Goal: Task Accomplishment & Management: Complete application form

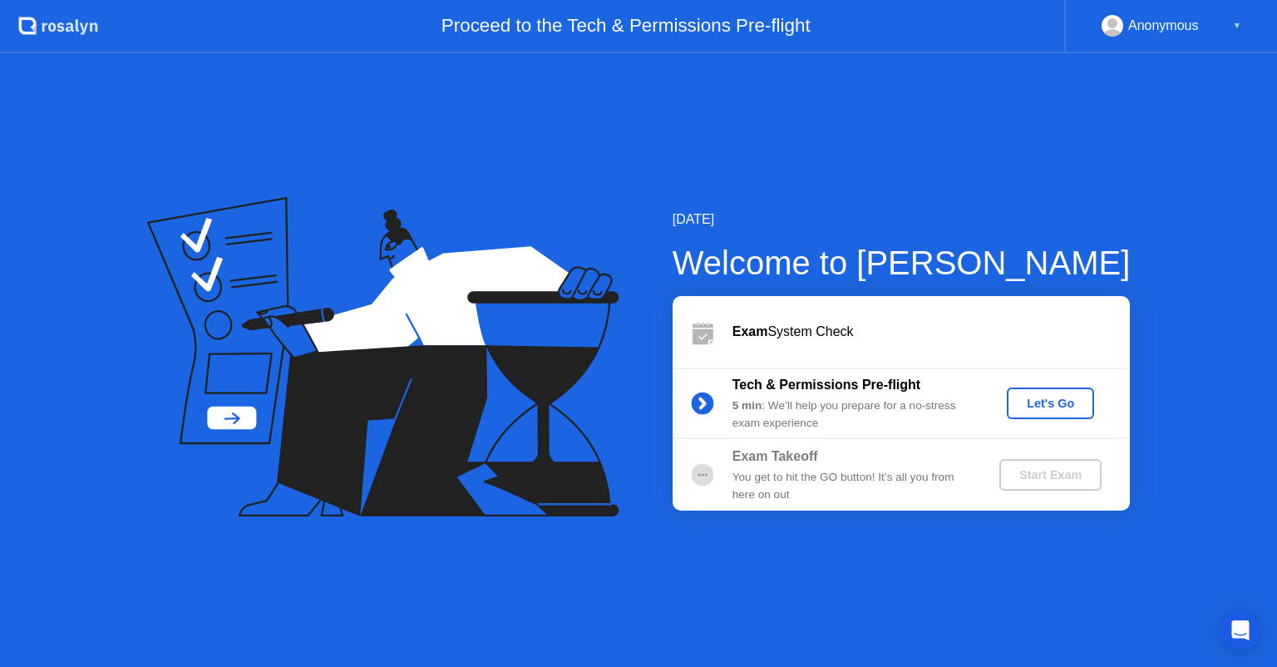
click at [1048, 406] on div "Let's Go" at bounding box center [1051, 403] width 74 height 13
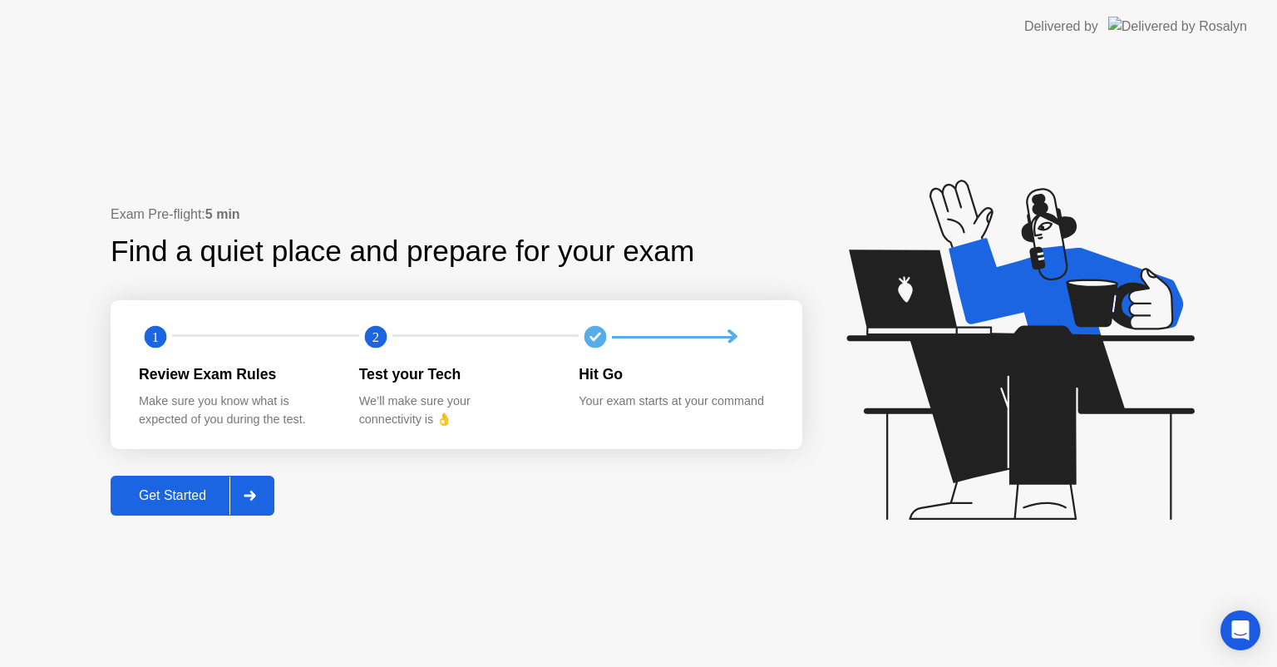
click at [220, 489] on div "Get Started" at bounding box center [173, 495] width 114 height 15
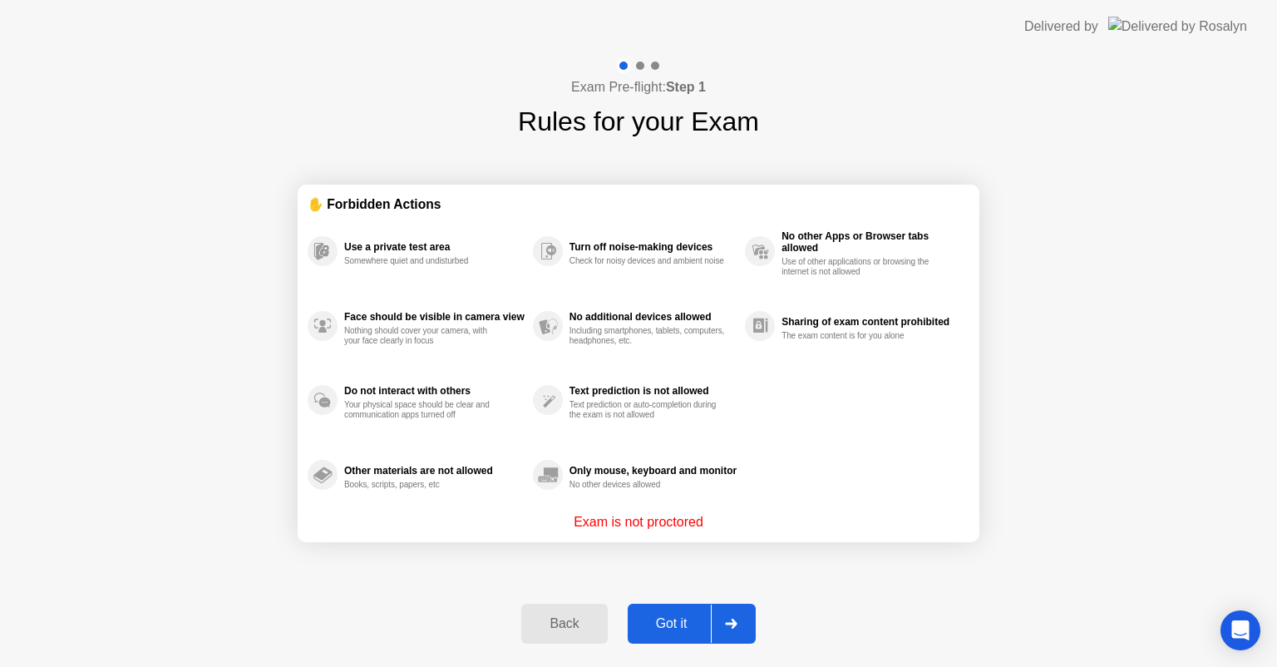
click at [655, 622] on div "Got it" at bounding box center [672, 623] width 78 height 15
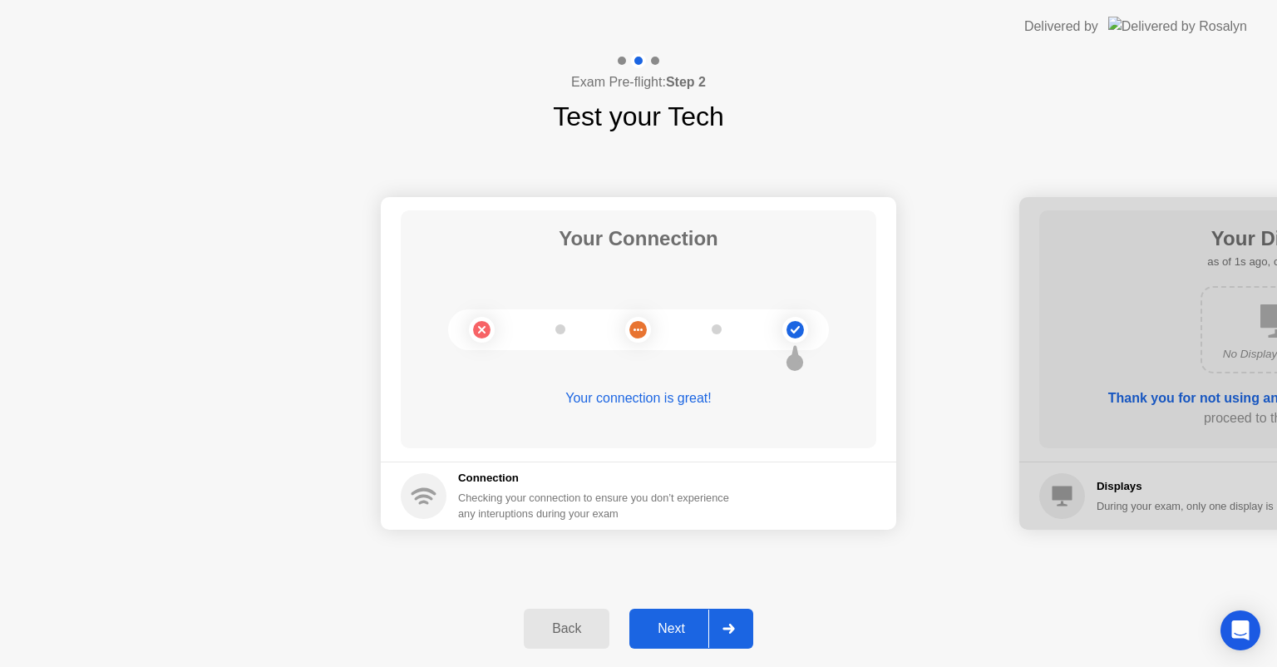
click at [655, 622] on div "Next" at bounding box center [672, 628] width 74 height 15
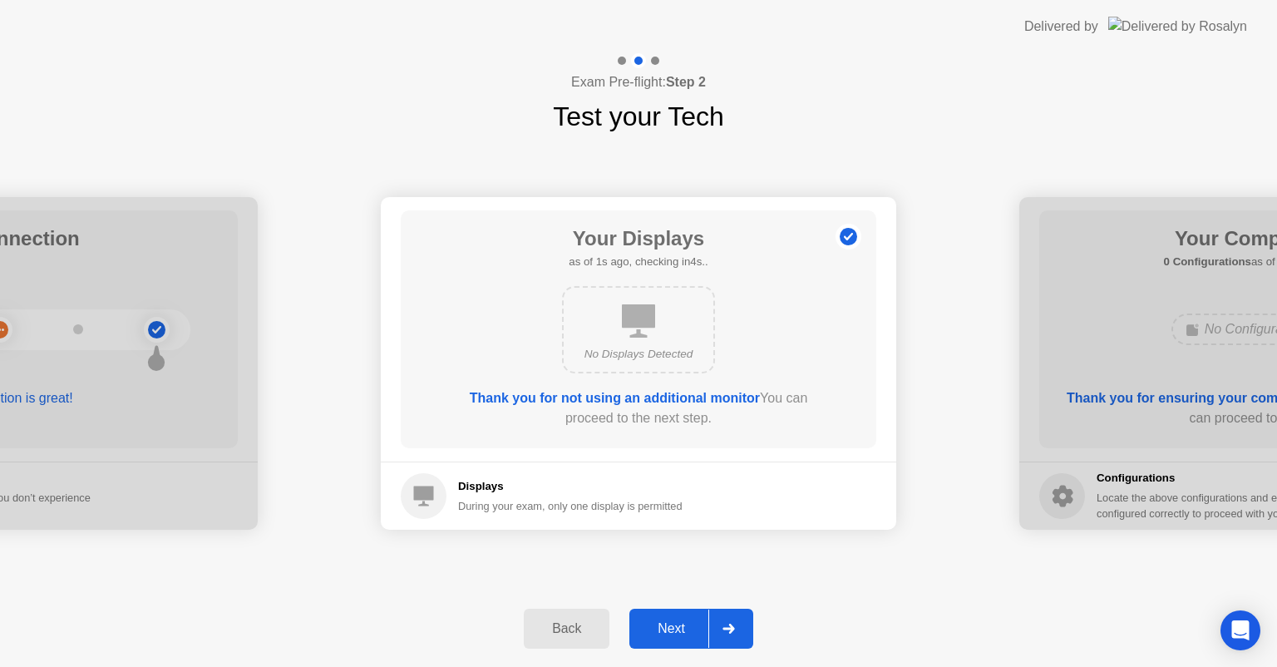
click at [655, 622] on div "Next" at bounding box center [672, 628] width 74 height 15
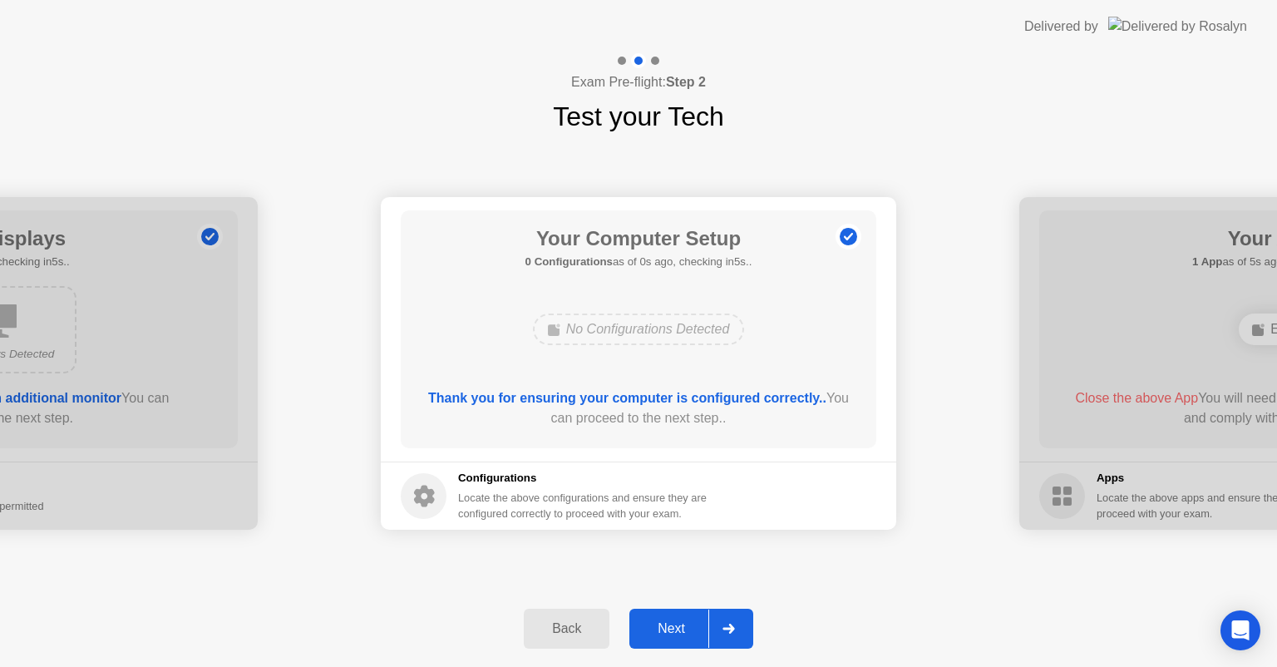
click at [655, 622] on div "Next" at bounding box center [672, 628] width 74 height 15
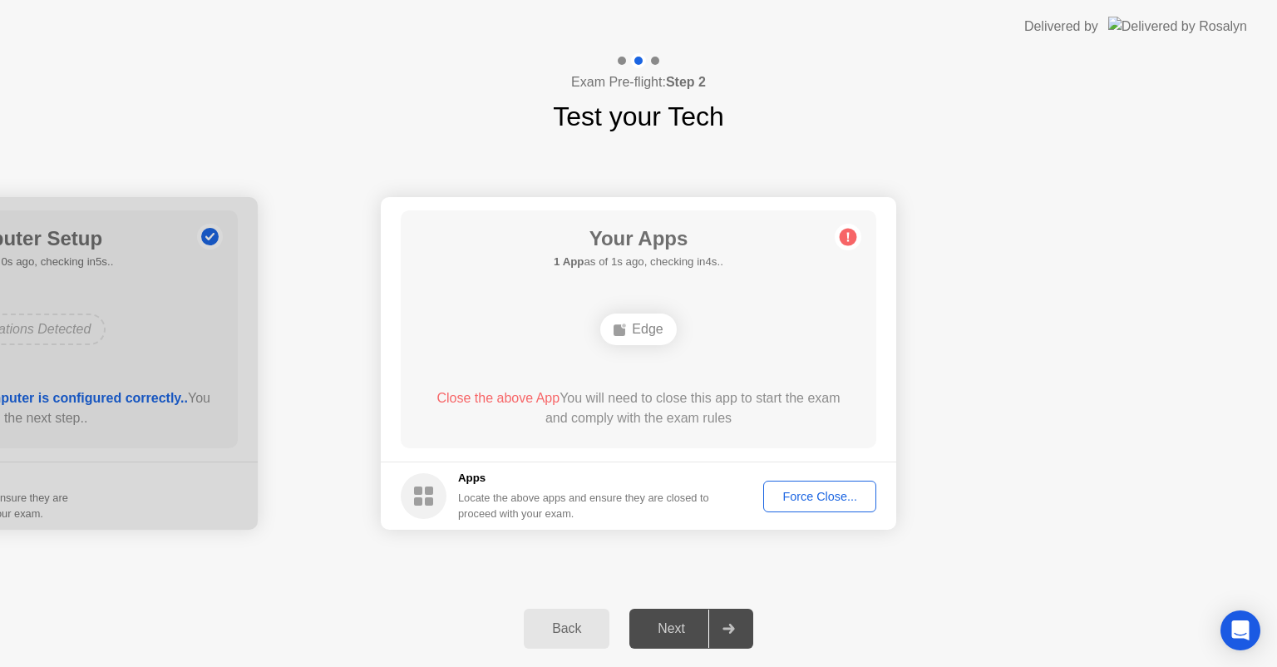
click at [795, 496] on div "Force Close..." at bounding box center [819, 496] width 101 height 13
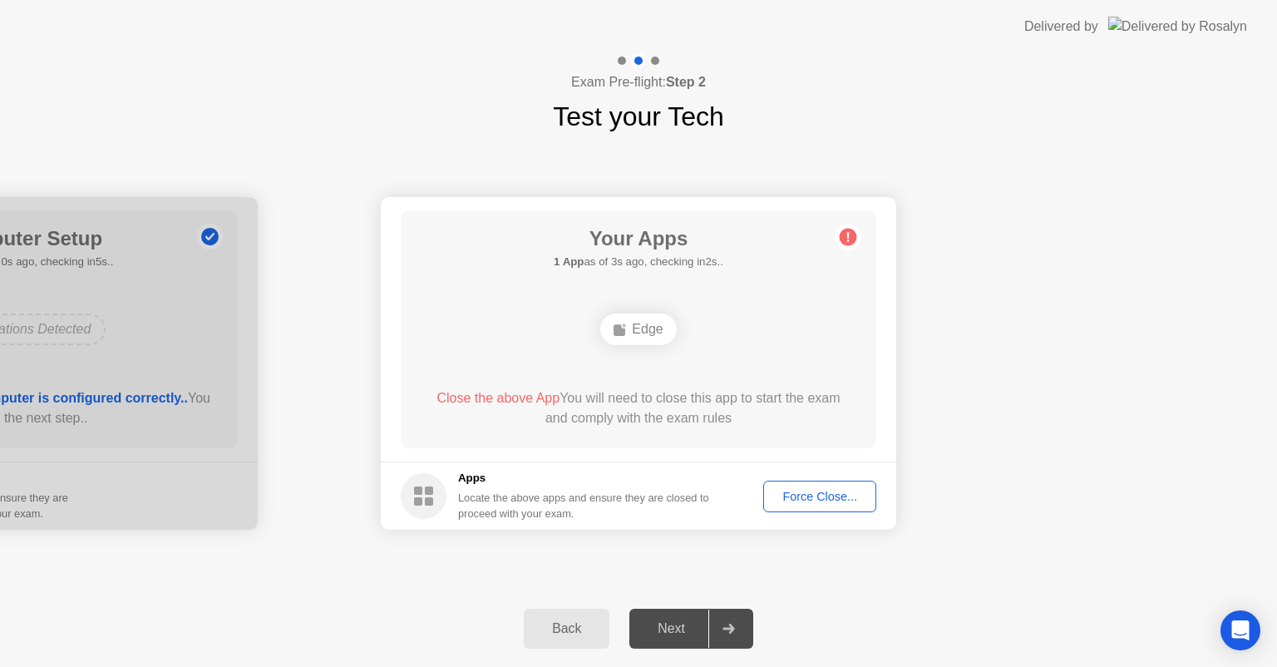
click at [777, 482] on button "Force Close..." at bounding box center [819, 497] width 113 height 32
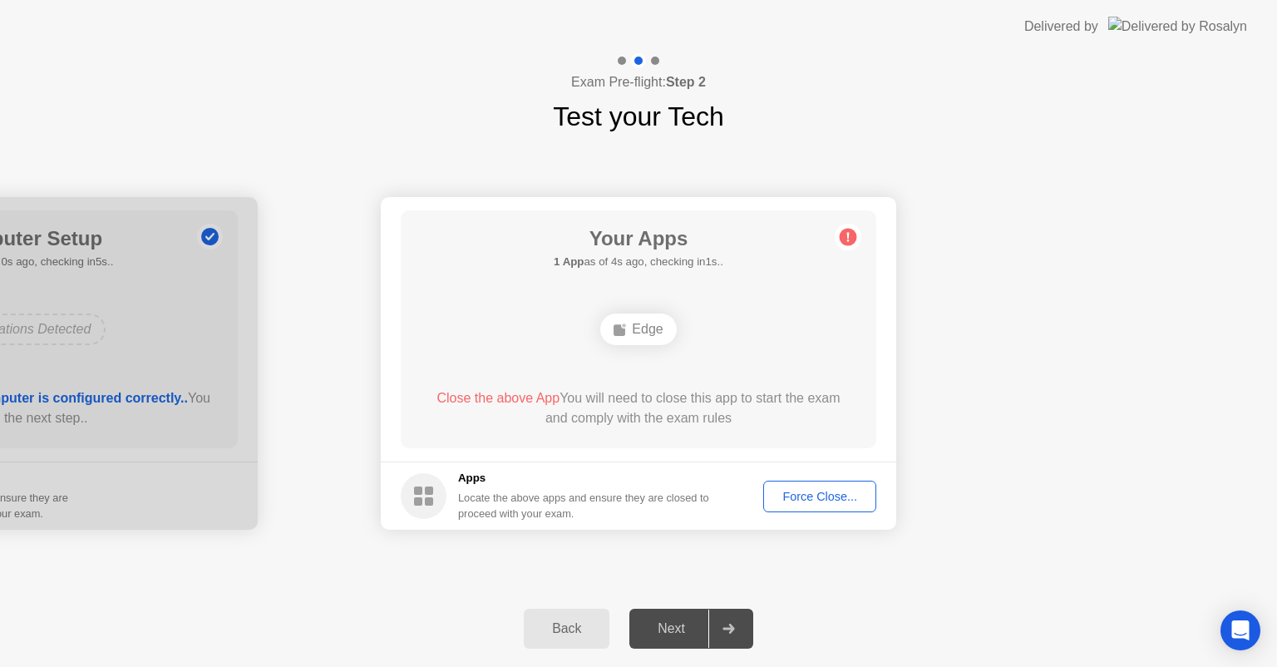
click at [506, 494] on div "Locate the above apps and ensure they are closed to proceed with your exam." at bounding box center [584, 506] width 252 height 32
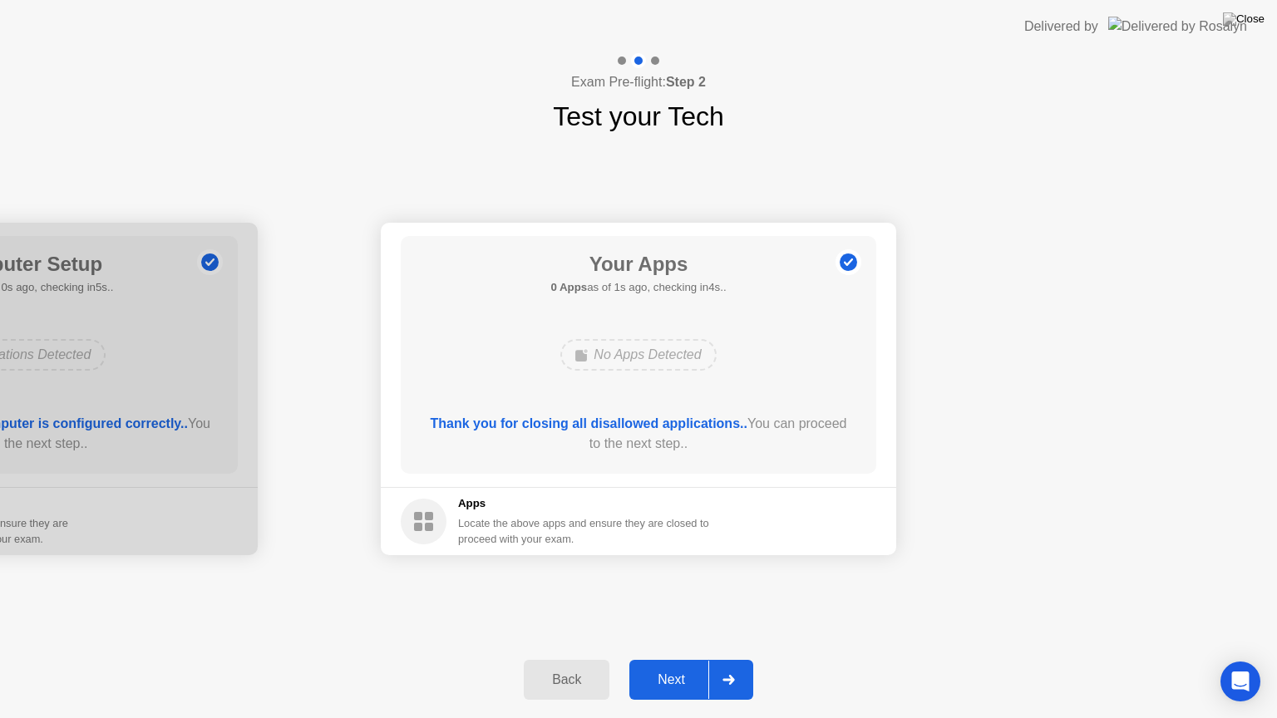
click at [669, 666] on div "Next" at bounding box center [672, 680] width 74 height 15
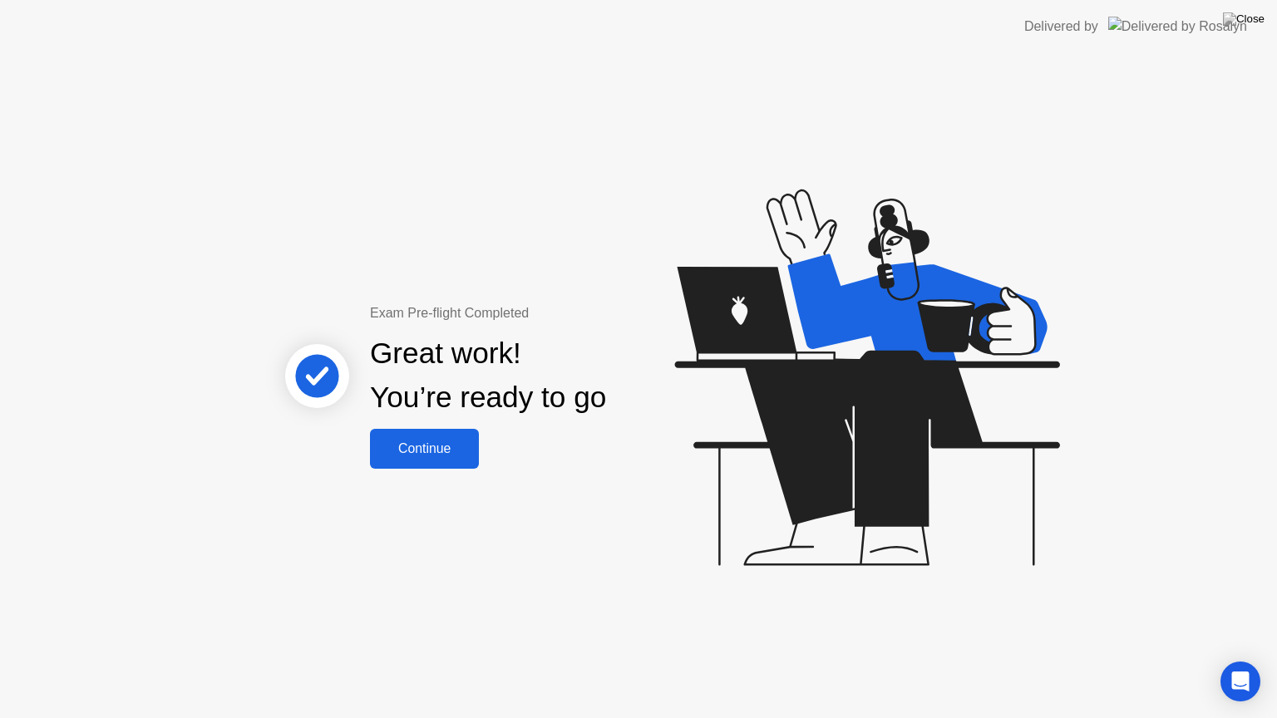
click at [468, 462] on button "Continue" at bounding box center [424, 449] width 109 height 40
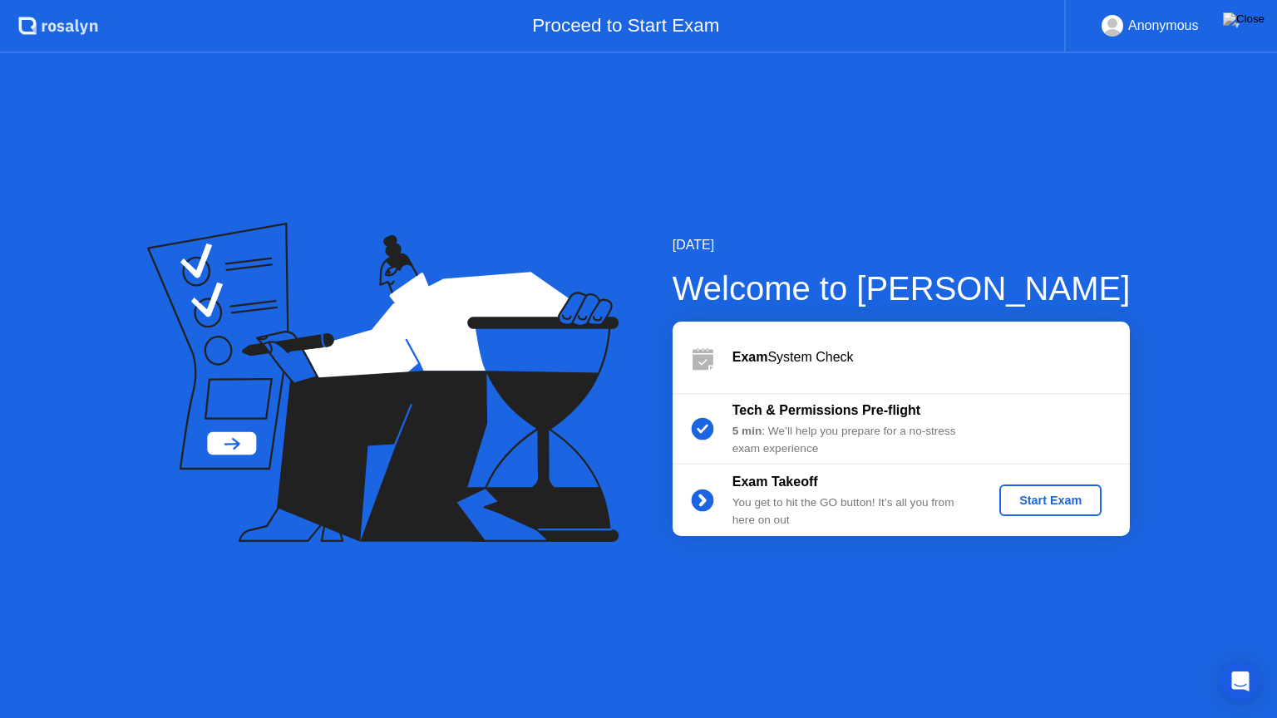
click at [915, 446] on div "5 min : We’ll help you prepare for a no-stress exam experience" at bounding box center [852, 440] width 239 height 34
click at [1030, 499] on div "Start Exam" at bounding box center [1050, 500] width 89 height 13
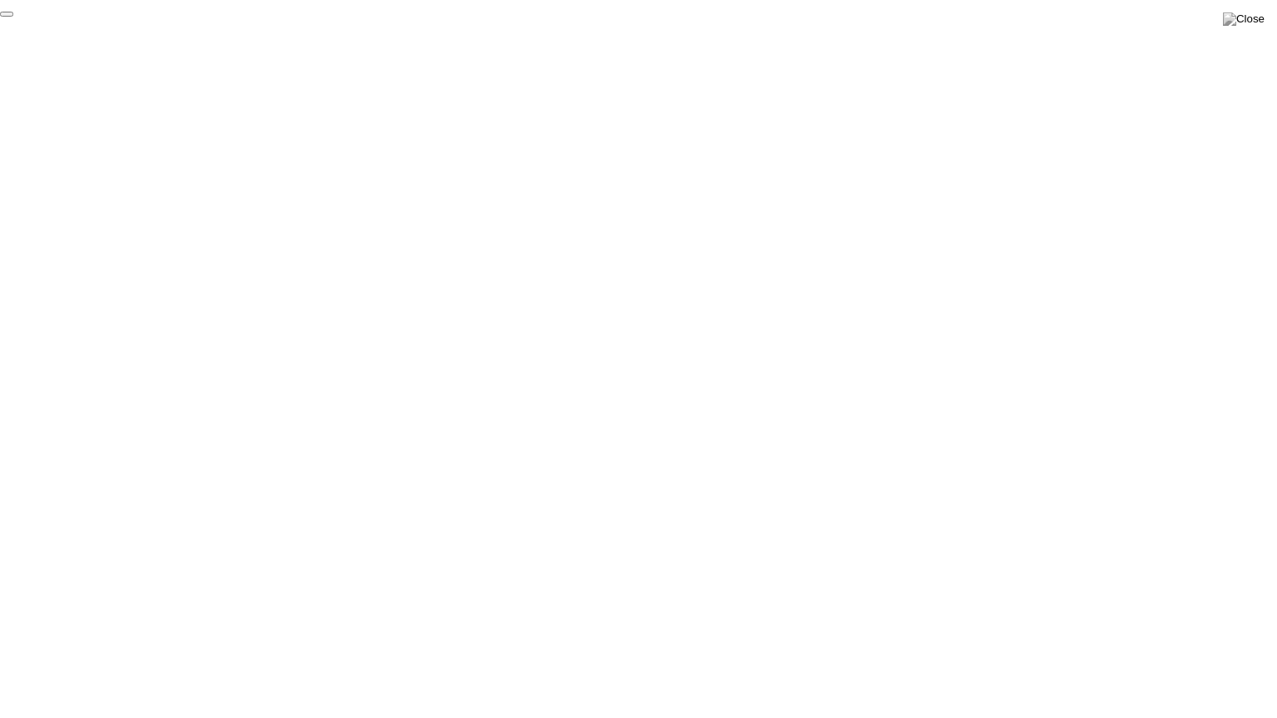
click div "End Proctoring Session"
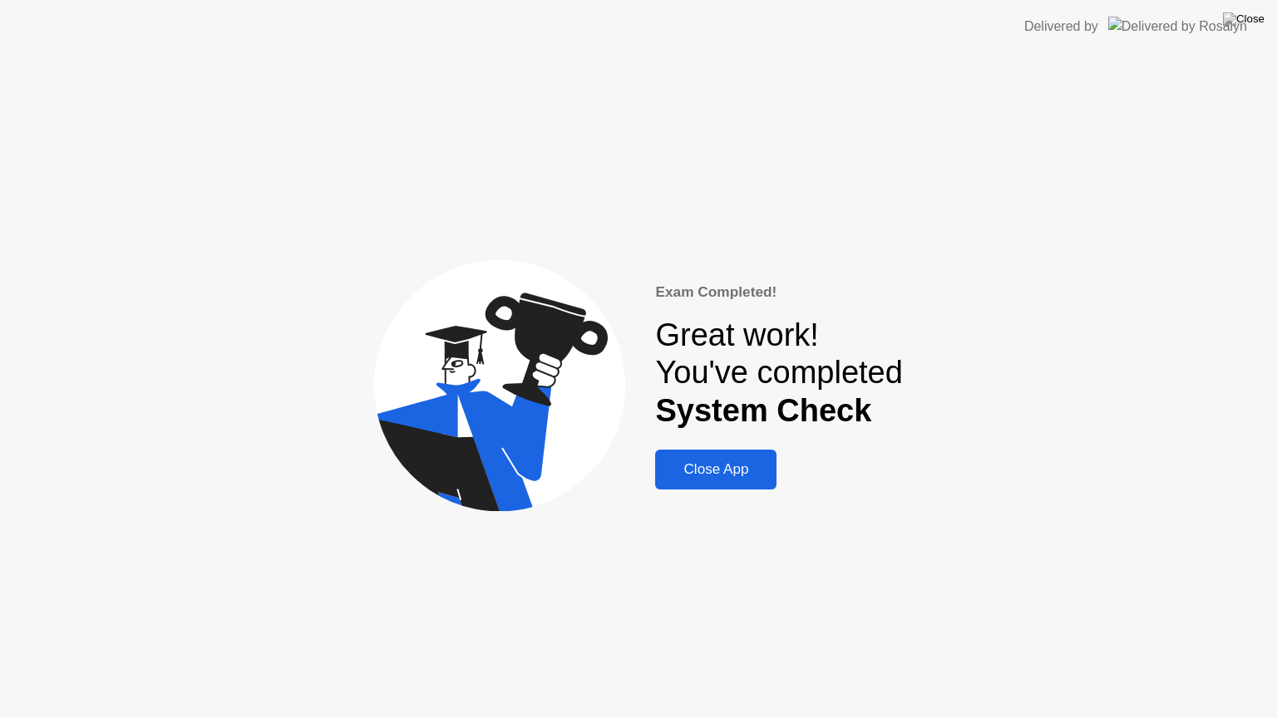
click at [748, 484] on button "Close App" at bounding box center [715, 470] width 121 height 40
